Goal: Information Seeking & Learning: Learn about a topic

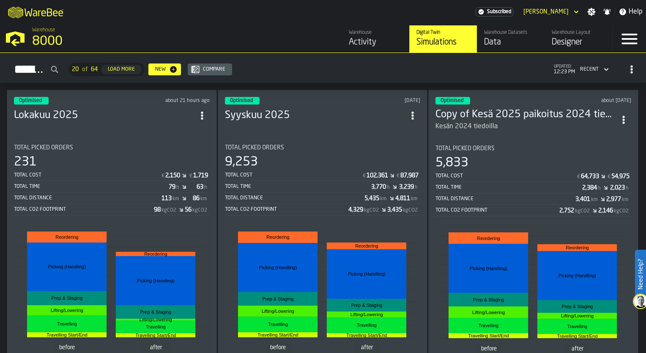
click at [86, 131] on div "Optimised about 21 hours ago Lokakuu 2025 Total Picked Orders 231 Total Cost € …" at bounding box center [112, 244] width 210 height 308
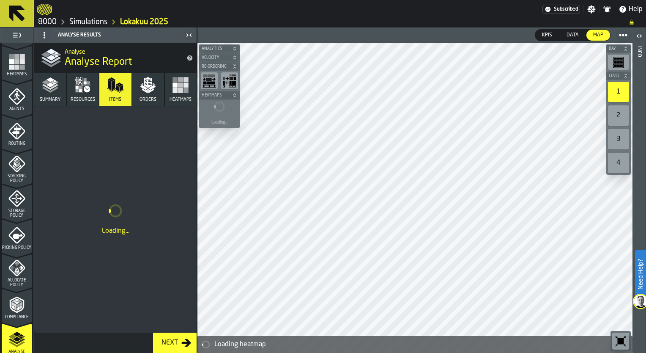
scroll to position [279, 0]
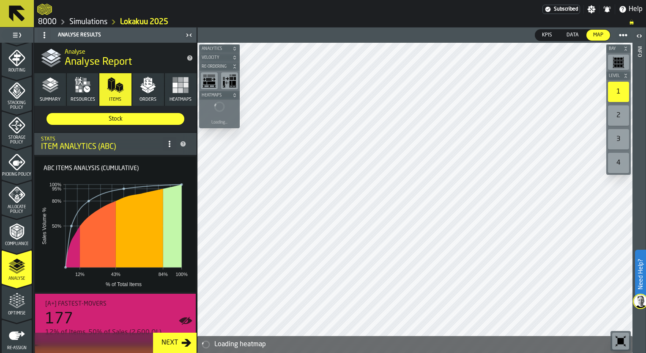
click at [184, 90] on rect "button" at bounding box center [186, 90] width 5 height 5
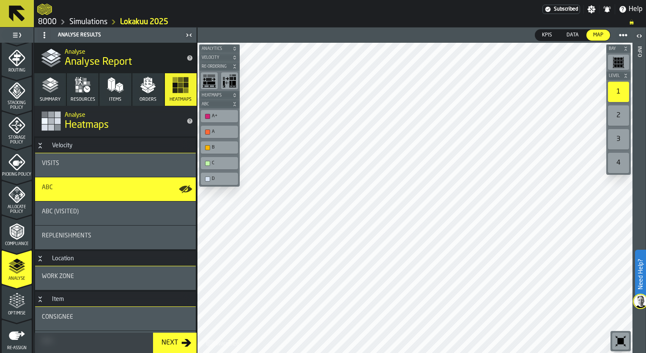
click at [88, 164] on div "Visits" at bounding box center [115, 163] width 147 height 7
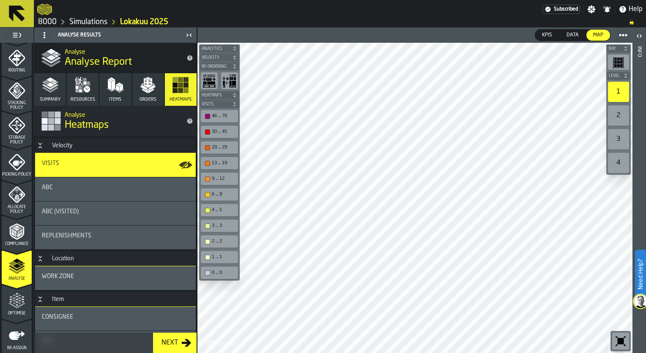
click at [140, 185] on div "ABC" at bounding box center [115, 187] width 147 height 7
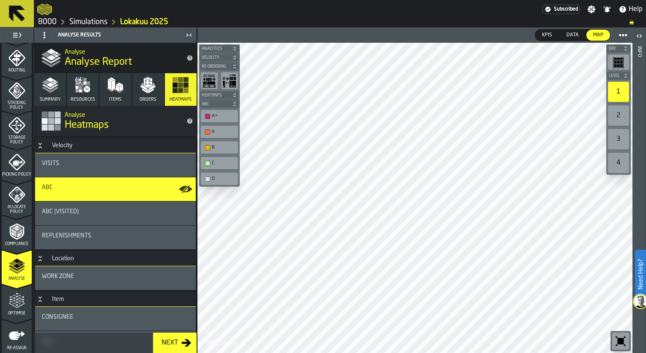
click at [140, 165] on div "Visits" at bounding box center [115, 163] width 147 height 7
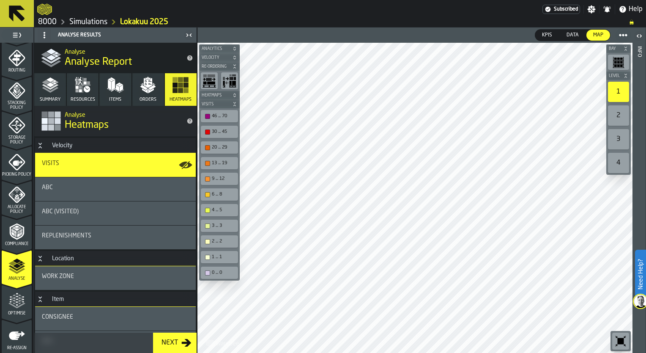
click at [123, 211] on div "ABC (Visited)" at bounding box center [115, 211] width 147 height 7
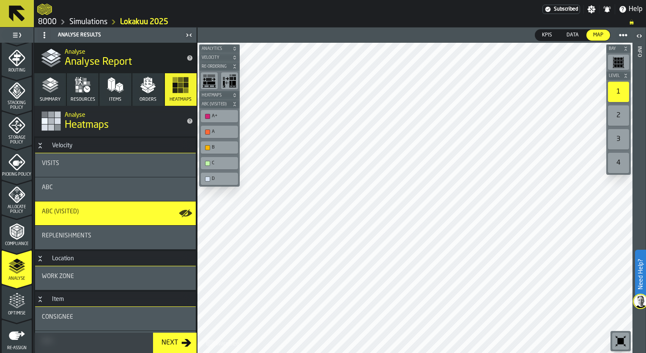
click at [622, 112] on div "2" at bounding box center [618, 115] width 21 height 20
click at [617, 87] on div "1" at bounding box center [618, 92] width 21 height 20
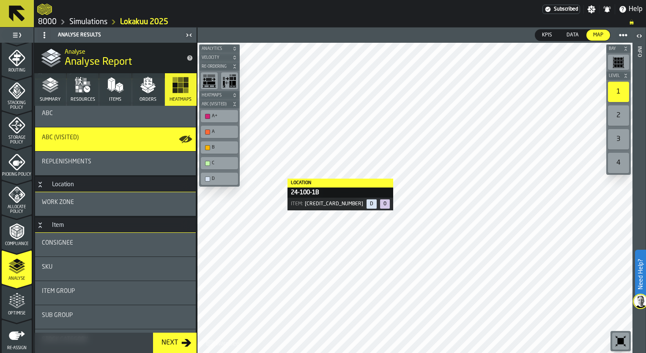
scroll to position [30, 0]
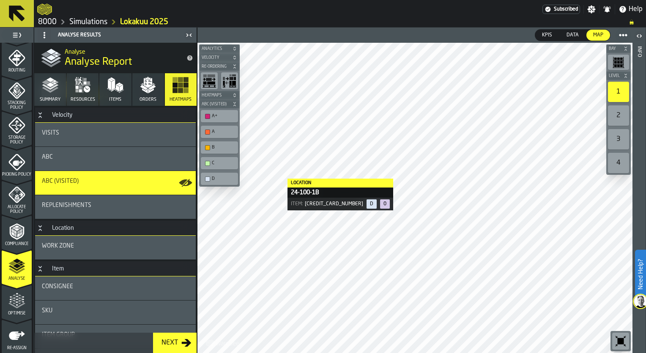
click at [159, 87] on button "Orders" at bounding box center [148, 89] width 32 height 33
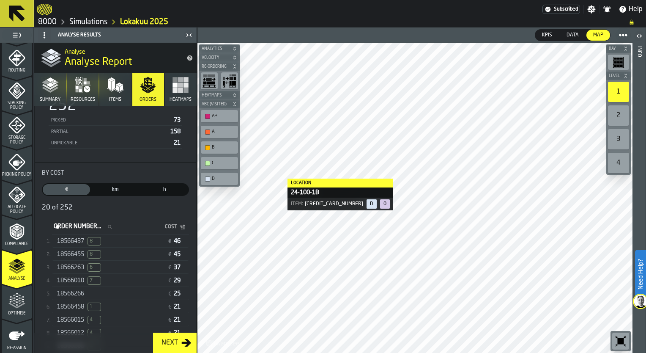
scroll to position [152, 0]
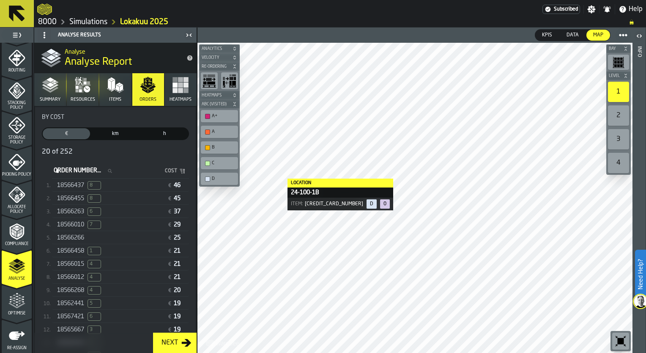
click at [107, 200] on div "18566455 8" at bounding box center [110, 198] width 107 height 8
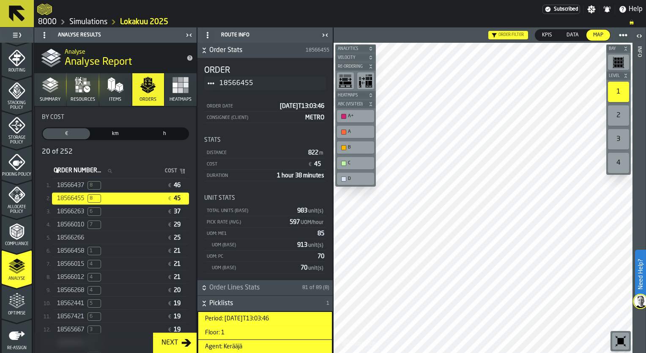
click at [327, 37] on icon "button-toggle-Close me" at bounding box center [325, 35] width 10 height 10
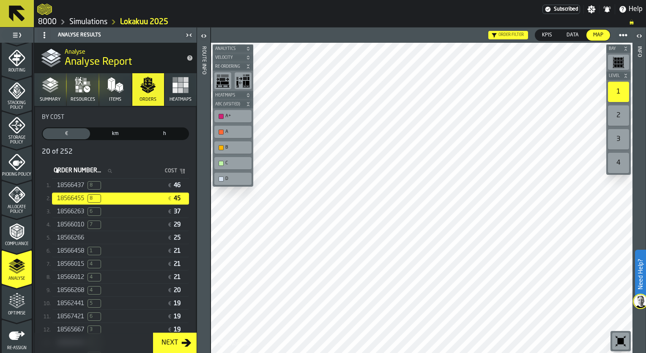
click at [186, 37] on icon "button-toggle-Close me" at bounding box center [189, 35] width 10 height 10
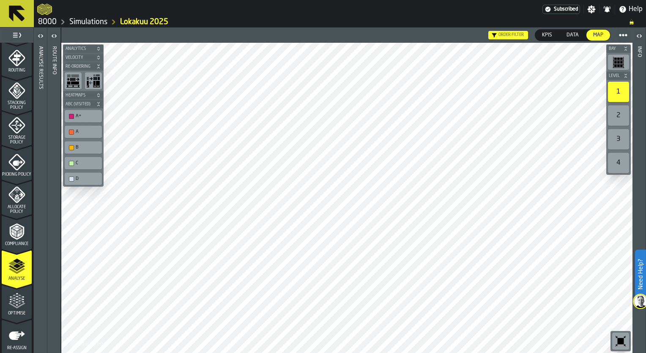
click at [19, 18] on icon at bounding box center [17, 13] width 16 height 16
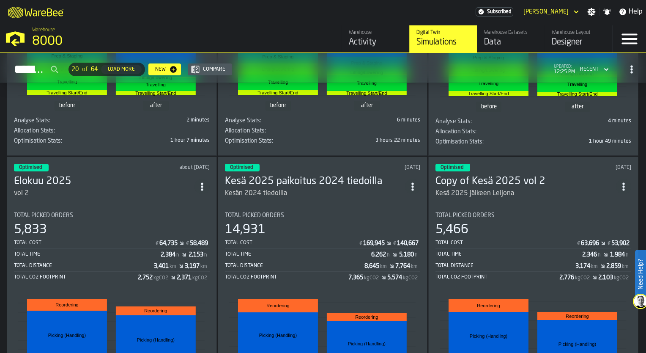
scroll to position [242, 0]
click at [517, 189] on div "Kesä 2025 jälkeen Leijona" at bounding box center [526, 193] width 181 height 10
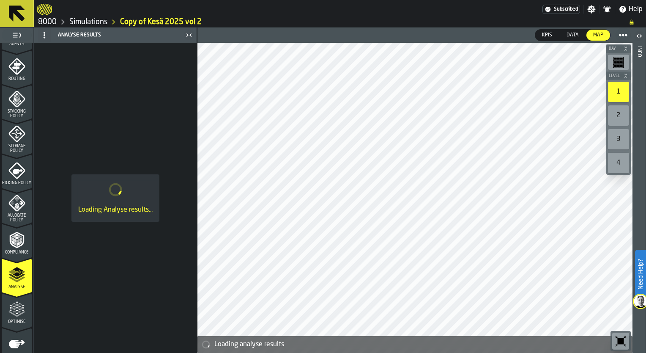
scroll to position [315, 0]
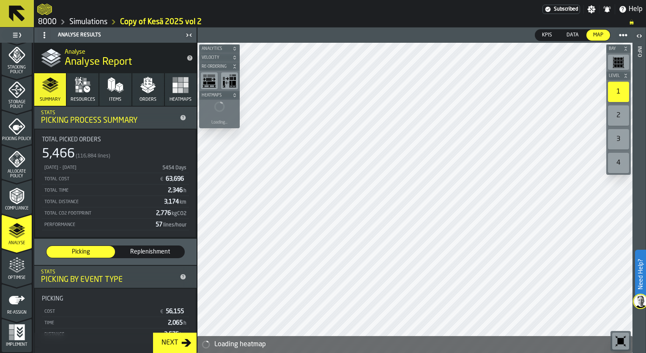
click at [13, 252] on div "Optimise" at bounding box center [17, 266] width 30 height 28
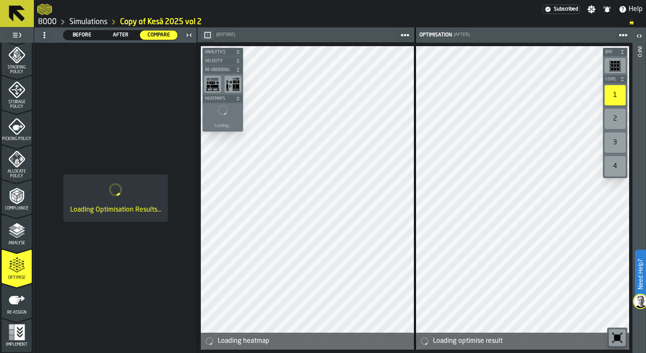
click at [9, 239] on div "Analyse" at bounding box center [17, 233] width 30 height 23
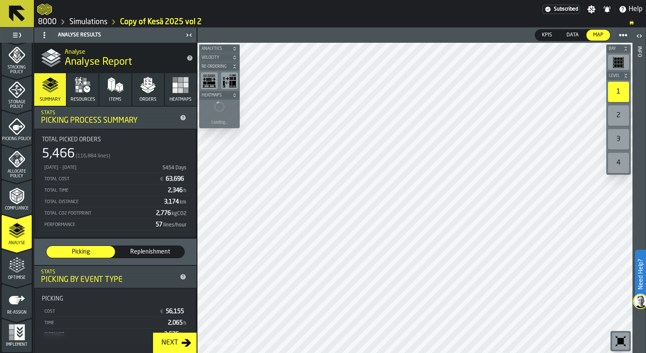
click at [156, 89] on button "Orders" at bounding box center [148, 89] width 32 height 33
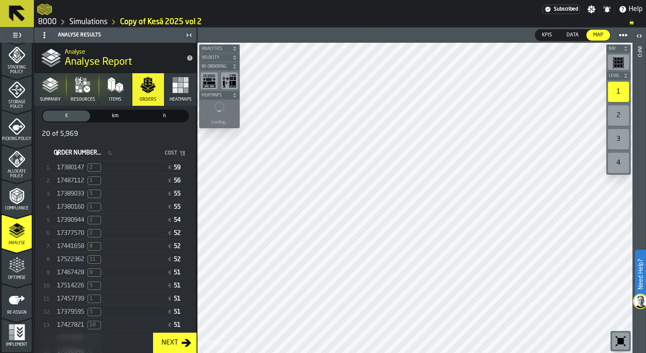
scroll to position [169, 0]
click at [93, 233] on span "2" at bounding box center [95, 232] width 14 height 8
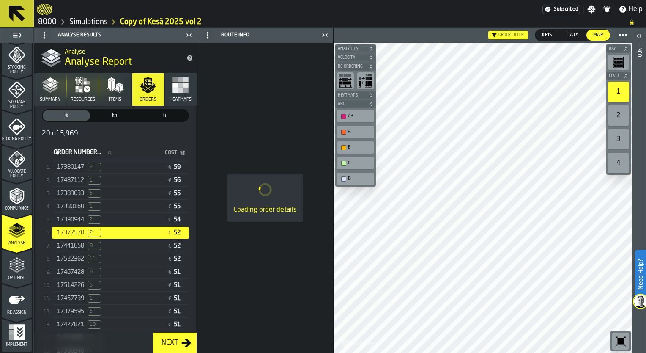
click at [326, 36] on icon "button-toggle-Close me" at bounding box center [325, 35] width 10 height 10
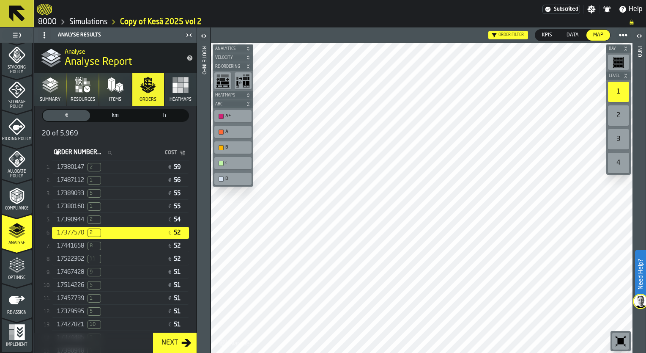
click at [12, 9] on icon at bounding box center [17, 13] width 16 height 16
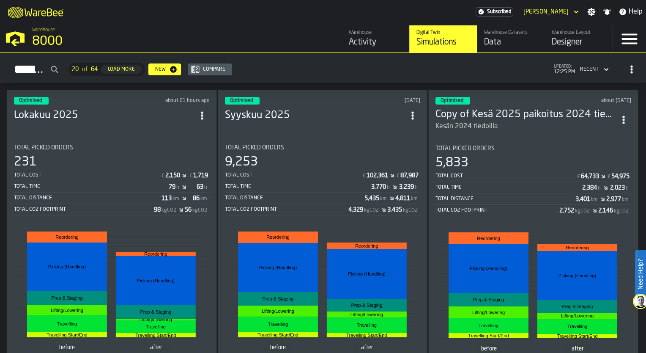
click at [94, 113] on h3 "Lokakuu 2025" at bounding box center [104, 116] width 181 height 14
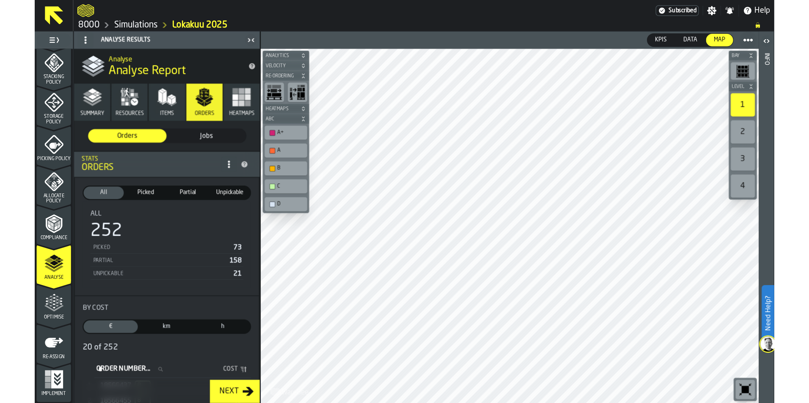
scroll to position [315, 0]
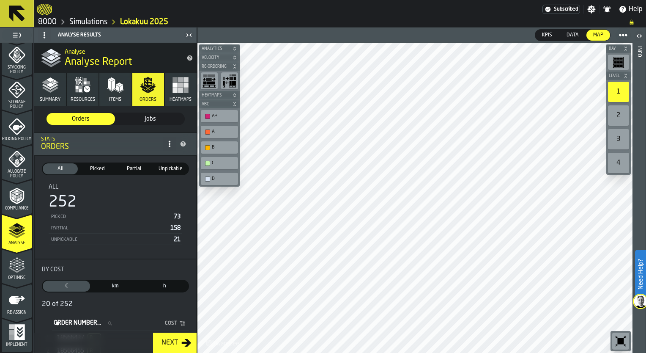
click at [17, 274] on div "Optimise" at bounding box center [17, 268] width 30 height 23
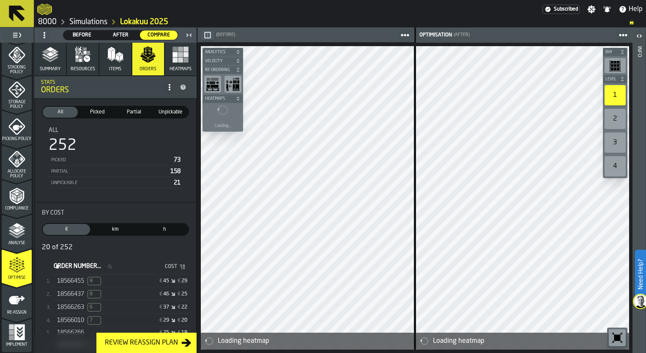
click at [15, 241] on span "Analyse" at bounding box center [17, 243] width 30 height 5
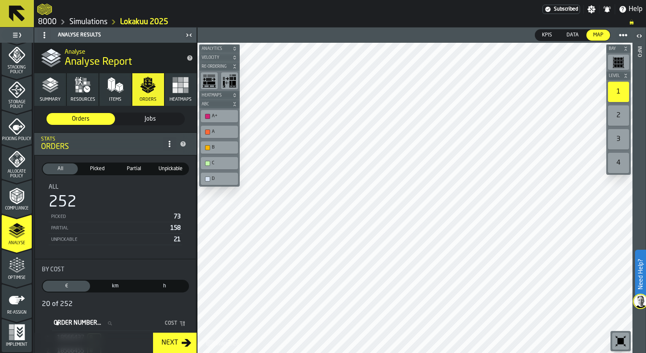
click at [16, 266] on icon "menu Optimise" at bounding box center [16, 265] width 17 height 17
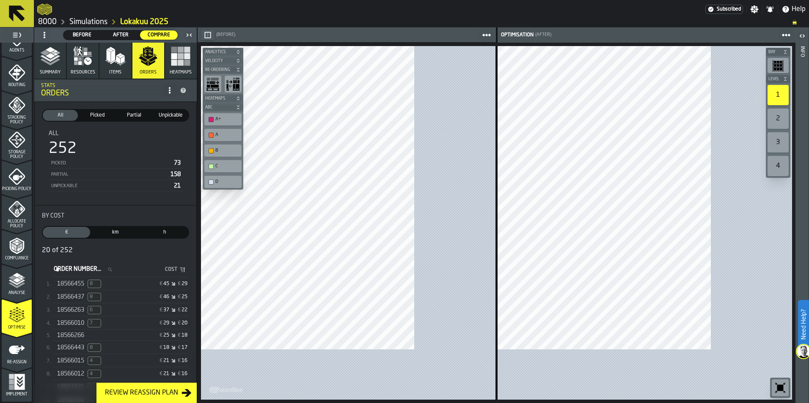
scroll to position [264, 0]
